Goal: Task Accomplishment & Management: Complete application form

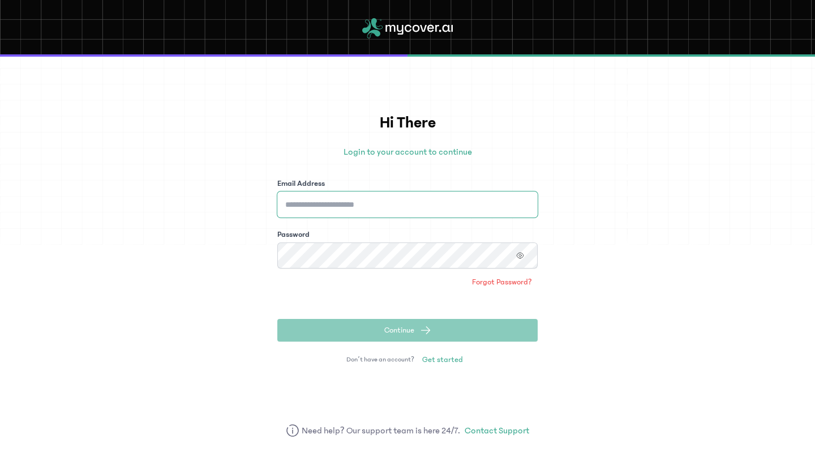
type input "**********"
click at [377, 327] on button "Continue" at bounding box center [407, 330] width 260 height 23
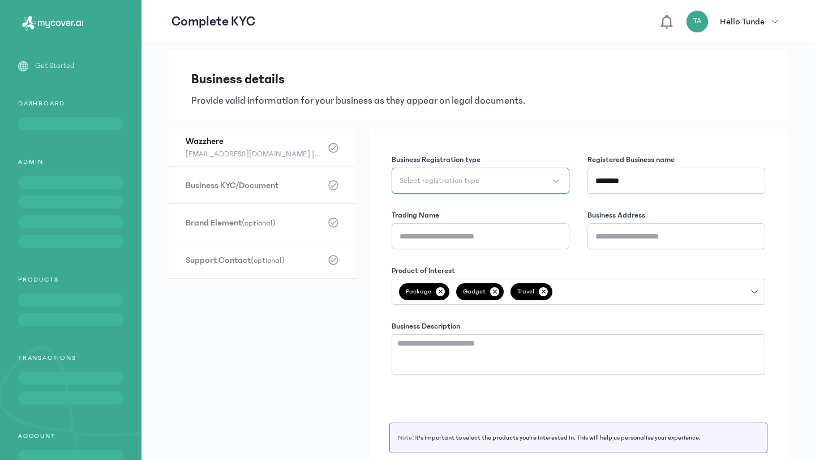
click at [526, 177] on button "Select registration type" at bounding box center [481, 181] width 178 height 26
click at [320, 295] on form "Wazzhere (optional) [EMAIL_ADDRESS][DOMAIN_NAME] || 07059915982 Business KYC/Do…" at bounding box center [478, 318] width 619 height 378
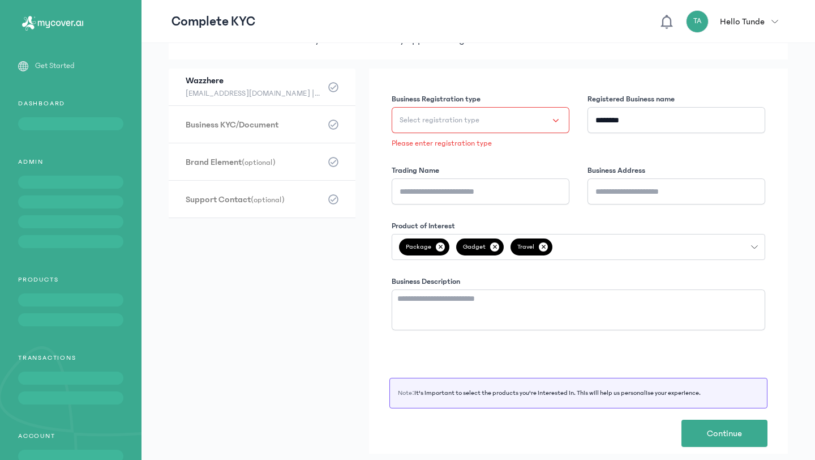
click at [551, 119] on button "Select registration type" at bounding box center [481, 120] width 178 height 26
click at [470, 153] on li "Starter Business" at bounding box center [482, 149] width 173 height 18
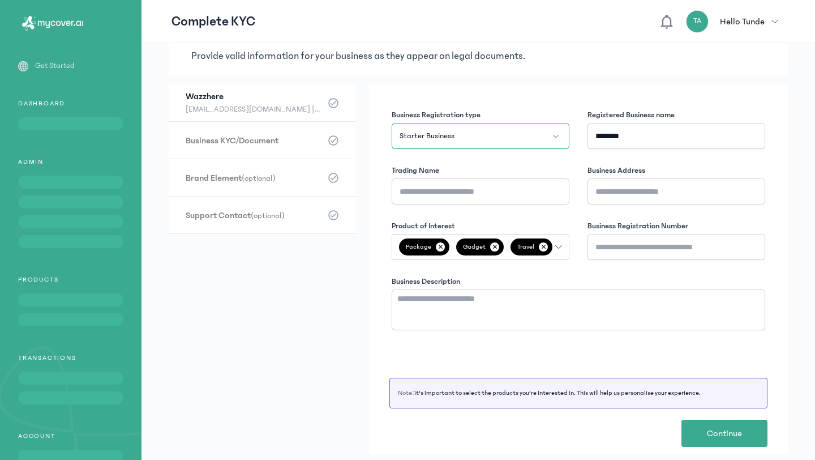
click at [507, 136] on button "Starter Business" at bounding box center [481, 136] width 178 height 26
click at [471, 178] on li "Enterprise" at bounding box center [482, 183] width 173 height 18
click at [508, 145] on button "Enterprise" at bounding box center [481, 136] width 178 height 26
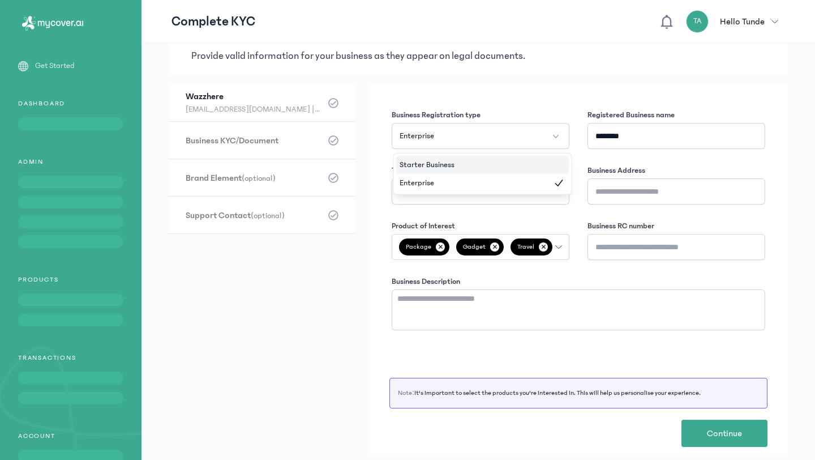
click at [493, 158] on li "Starter Business" at bounding box center [482, 165] width 173 height 18
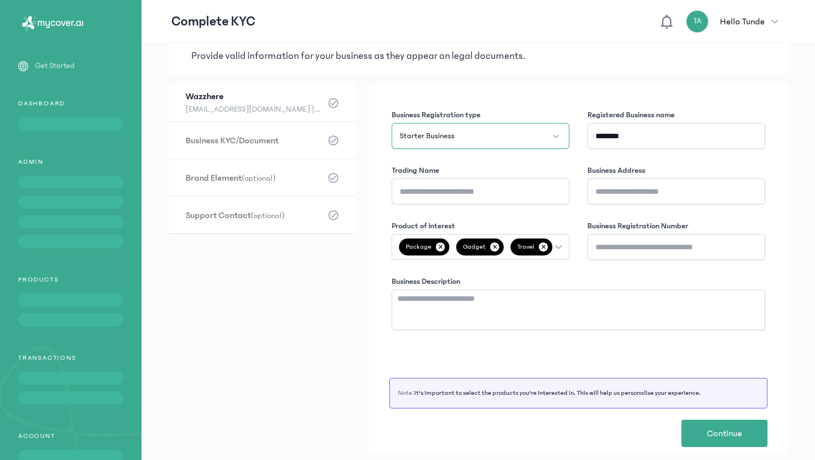
click at [517, 138] on button "Starter Business" at bounding box center [481, 136] width 178 height 26
click at [486, 177] on li "Enterprise" at bounding box center [482, 183] width 173 height 18
click at [522, 137] on button "Enterprise" at bounding box center [481, 136] width 178 height 26
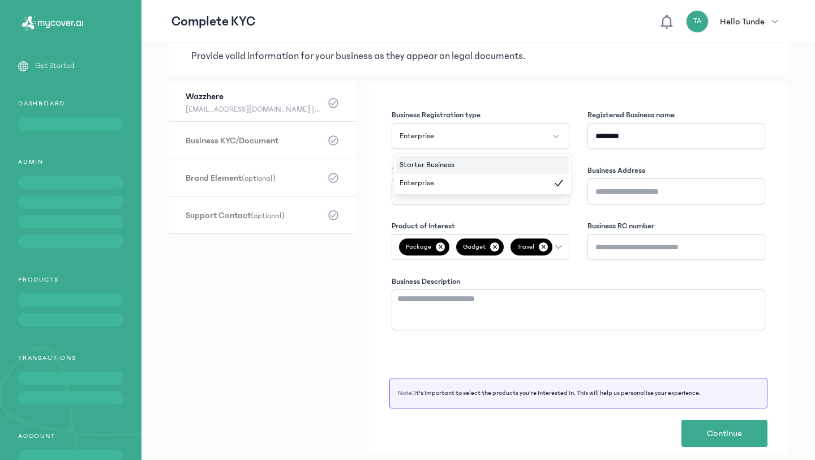
click at [494, 160] on li "Starter Business" at bounding box center [482, 165] width 173 height 18
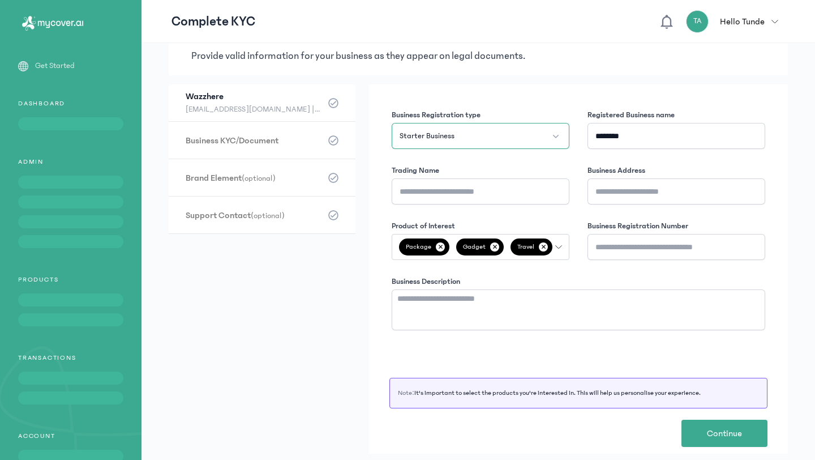
click at [524, 131] on button "Starter Business" at bounding box center [481, 136] width 178 height 26
click at [488, 179] on li "Enterprise" at bounding box center [482, 183] width 173 height 18
click at [491, 187] on input "Trading Name" at bounding box center [481, 191] width 178 height 26
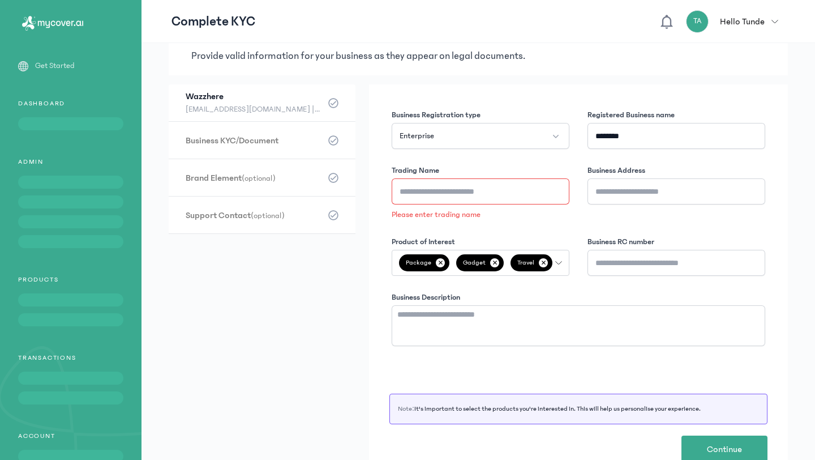
click at [778, 17] on button "TA Hello Tunde" at bounding box center [735, 21] width 99 height 23
click at [255, 307] on form "Wazzhere (optional) [EMAIL_ADDRESS][DOMAIN_NAME] || 07059915982 Business KYC/Do…" at bounding box center [478, 281] width 619 height 394
click at [247, 373] on form "Wazzhere (optional) [EMAIL_ADDRESS][DOMAIN_NAME] || 07059915982 Business KYC/Do…" at bounding box center [478, 281] width 619 height 394
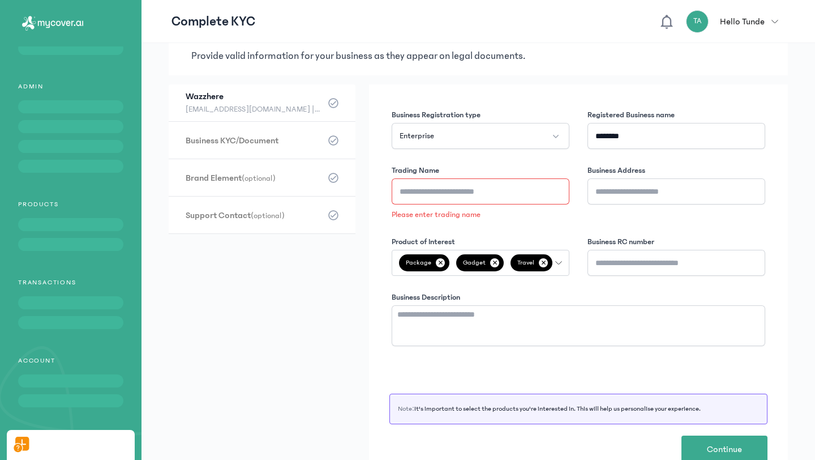
scroll to position [145, 0]
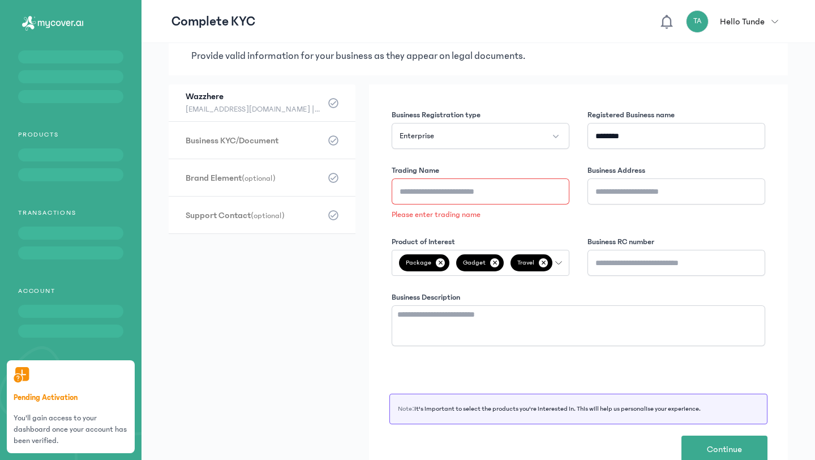
click at [753, 16] on p "Hello Tunde" at bounding box center [742, 22] width 45 height 14
click at [693, 47] on div "logout" at bounding box center [720, 47] width 130 height 25
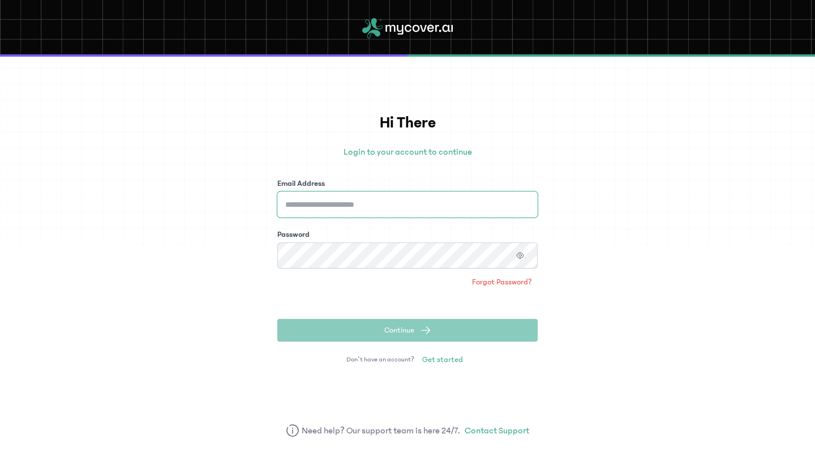
type input "**********"
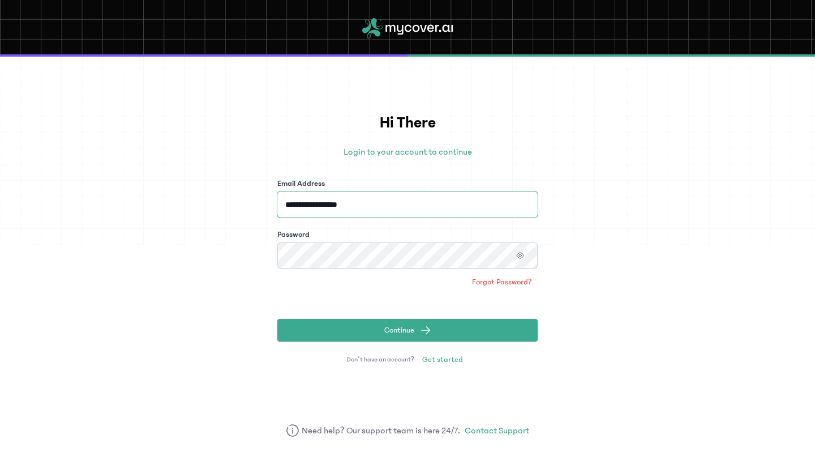
click at [417, 199] on input "**********" at bounding box center [407, 204] width 260 height 26
click at [518, 253] on icon "button" at bounding box center [520, 255] width 6 height 6
click at [522, 257] on icon "button" at bounding box center [521, 256] width 5 height 4
